Goal: Task Accomplishment & Management: Use online tool/utility

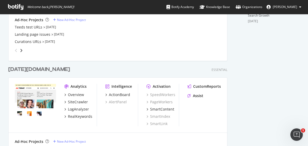
scroll to position [104, 0]
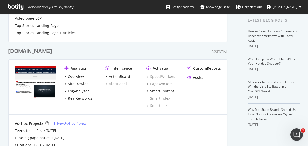
click at [40, 52] on div "[DOMAIN_NAME]" at bounding box center [30, 52] width 44 height 8
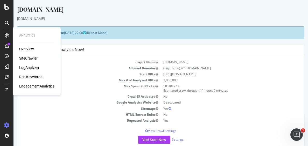
click at [36, 68] on div "LogAnalyzer" at bounding box center [29, 67] width 20 height 5
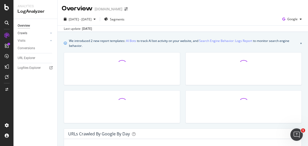
click at [44, 34] on div at bounding box center [45, 33] width 5 height 5
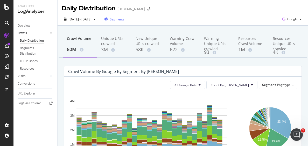
click at [124, 18] on span "Segments" at bounding box center [117, 19] width 15 height 4
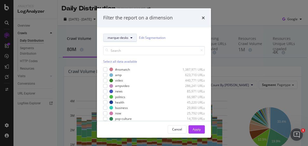
click at [122, 40] on span "marque-desks" at bounding box center [118, 38] width 21 height 4
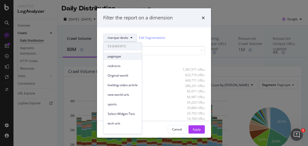
click at [120, 53] on div "pagetype" at bounding box center [122, 57] width 38 height 8
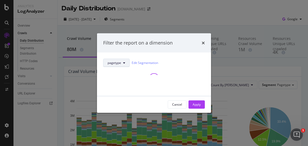
click at [120, 64] on span "pagetype" at bounding box center [114, 63] width 13 height 4
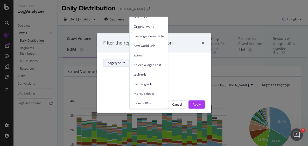
scroll to position [43, 0]
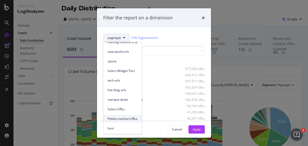
click at [114, 117] on span "Politics-section-URLs" at bounding box center [123, 119] width 30 height 5
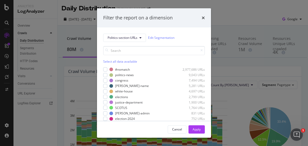
click at [108, 60] on div "Select all data available" at bounding box center [154, 61] width 102 height 4
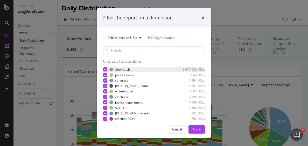
click at [106, 71] on div "modal" at bounding box center [105, 69] width 4 height 4
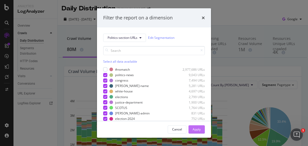
click at [198, 129] on div "Apply" at bounding box center [197, 129] width 8 height 4
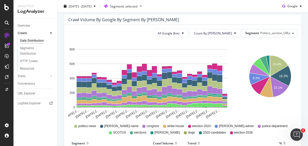
scroll to position [52, 0]
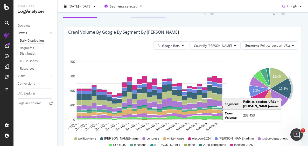
scroll to position [0, 0]
